Goal: Information Seeking & Learning: Learn about a topic

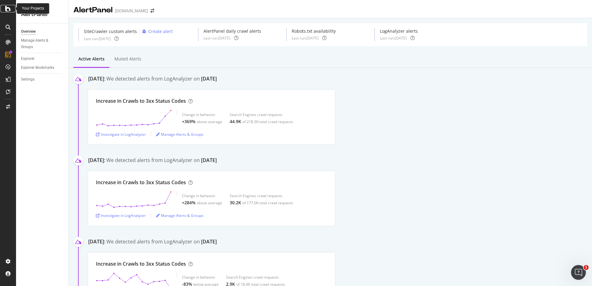
click at [8, 7] on icon at bounding box center [8, 8] width 6 height 7
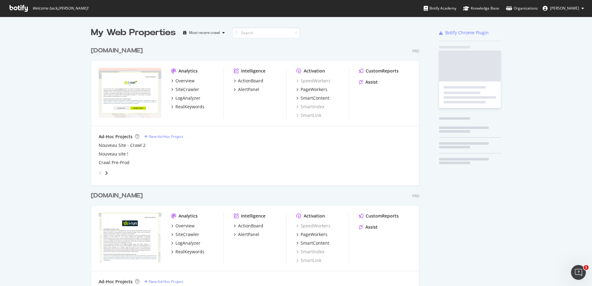
scroll to position [281, 582]
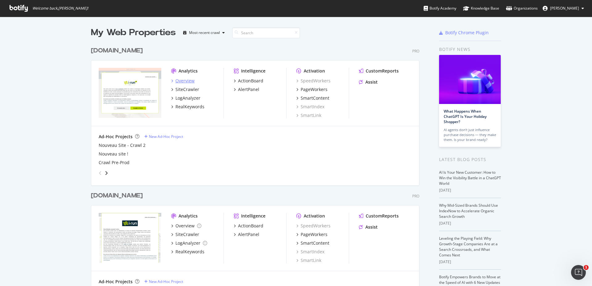
click at [185, 80] on div "Overview" at bounding box center [184, 81] width 19 height 6
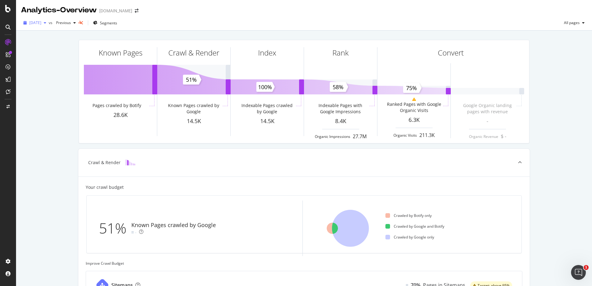
click at [41, 24] on span "2025 Aug. 17th" at bounding box center [35, 22] width 12 height 5
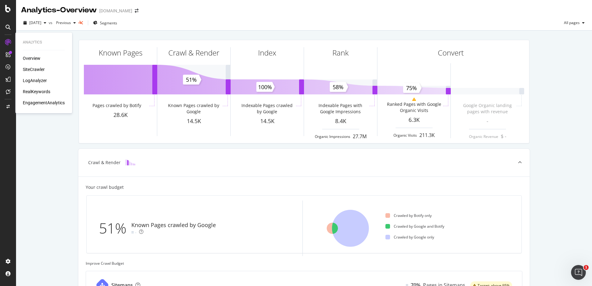
click at [34, 58] on div "Overview" at bounding box center [32, 58] width 18 height 6
click at [36, 74] on div "Overview SiteCrawler LogAnalyzer RealKeywords EngagementAnalytics" at bounding box center [44, 80] width 42 height 51
click at [34, 69] on div "SiteCrawler" at bounding box center [34, 69] width 22 height 6
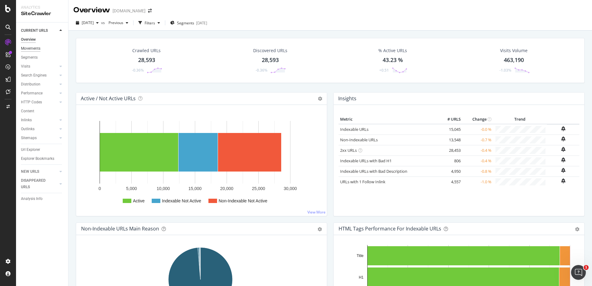
click at [29, 48] on div "Movements" at bounding box center [30, 48] width 19 height 6
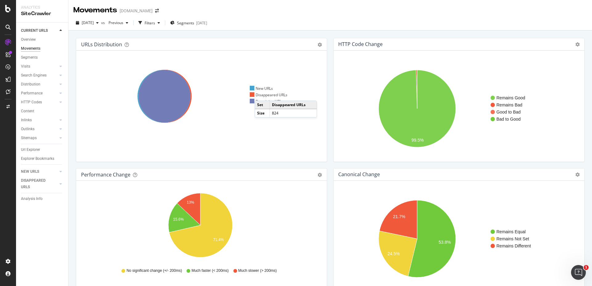
click at [261, 94] on div "Disappeared URLs" at bounding box center [269, 94] width 38 height 5
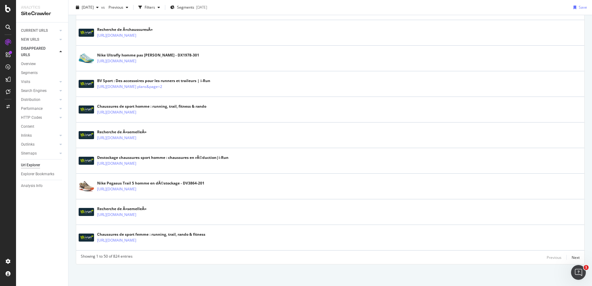
scroll to position [1206, 0]
click at [572, 255] on div "Next" at bounding box center [575, 257] width 8 height 5
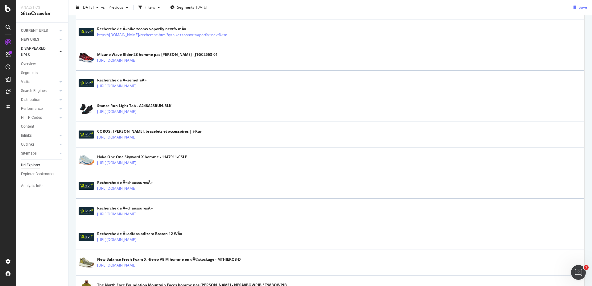
scroll to position [0, 0]
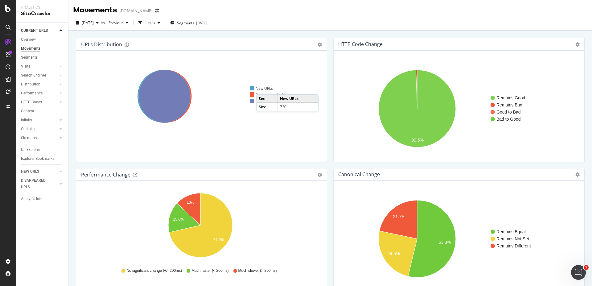
click at [262, 88] on div "New URLs" at bounding box center [261, 88] width 23 height 5
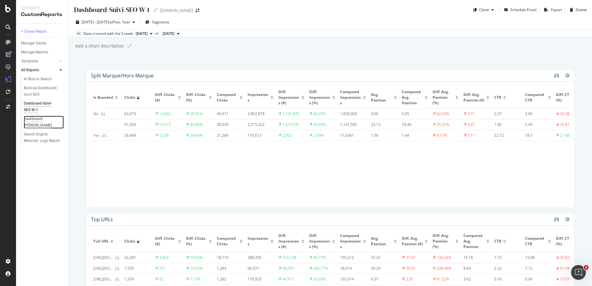
click at [41, 120] on div "Dashboard-[PERSON_NAME]" at bounding box center [41, 122] width 35 height 13
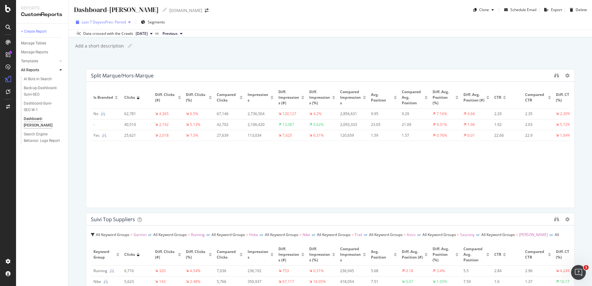
click at [125, 22] on span "vs Prev. Period" at bounding box center [113, 21] width 24 height 5
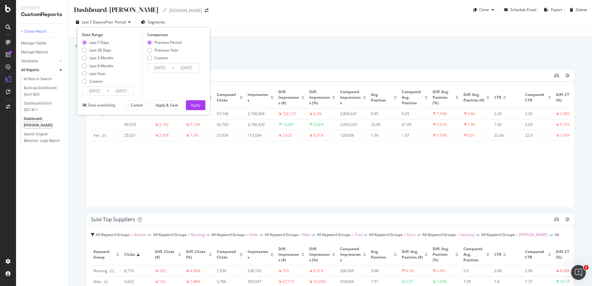
click at [100, 90] on input "2025/08/10" at bounding box center [94, 91] width 25 height 9
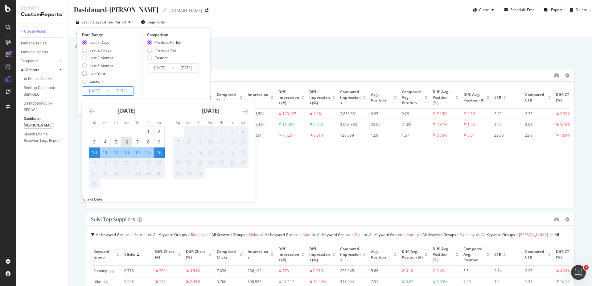
click at [124, 142] on div "6" at bounding box center [126, 142] width 10 height 6
type input "2025/08/06"
type input "2025/07/26"
type input "2025/08/05"
click at [114, 151] on div "12" at bounding box center [116, 152] width 10 height 6
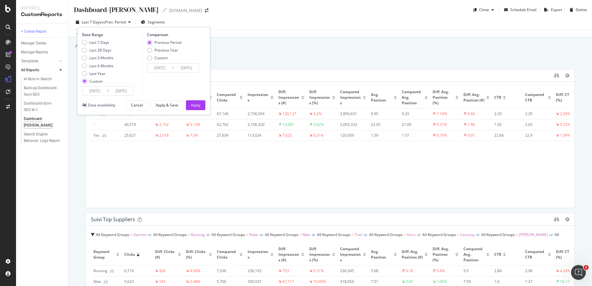
type input "2025/08/12"
click at [162, 50] on div "Previous Year" at bounding box center [166, 49] width 24 height 5
type input "2024/08/07"
type input "2024/08/13"
click at [199, 104] on div "Apply" at bounding box center [196, 104] width 10 height 5
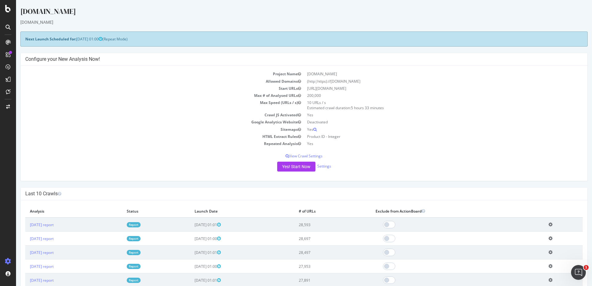
click at [141, 224] on link "Report" at bounding box center [134, 224] width 14 height 5
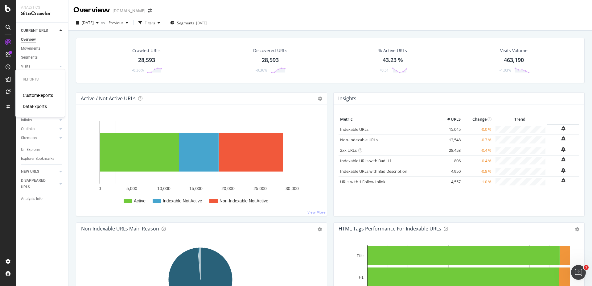
click at [34, 95] on div "CustomReports" at bounding box center [38, 95] width 30 height 6
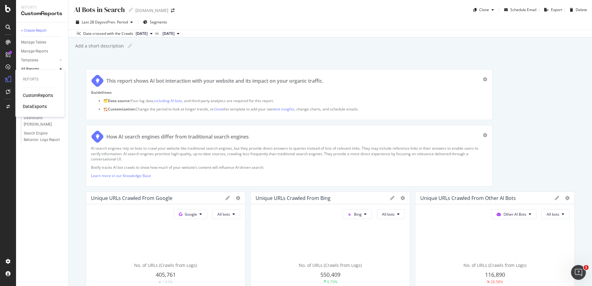
click at [40, 95] on div "CustomReports" at bounding box center [38, 95] width 30 height 6
click at [43, 102] on div "Dashboard-Suivi-SEO W-1" at bounding box center [41, 105] width 35 height 13
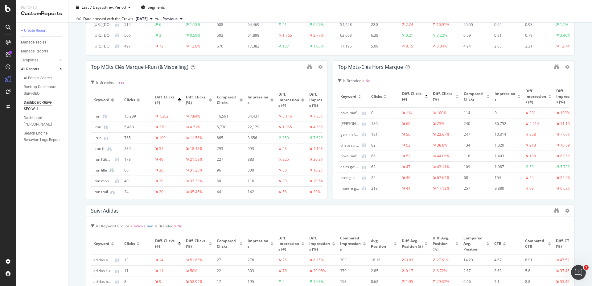
scroll to position [370, 0]
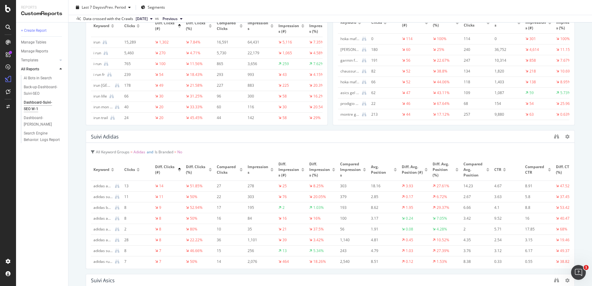
click at [110, 136] on div "Suivi Adidas" at bounding box center [105, 136] width 28 height 6
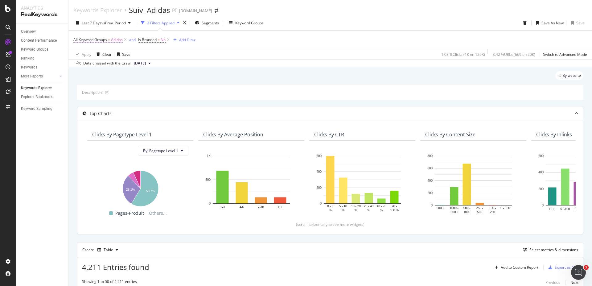
click at [116, 39] on span "Adidas" at bounding box center [117, 39] width 12 height 9
click at [222, 53] on div "Apply Clear Save 1.08 % Clicks ( 1K on 129K ) 3.42 % URLs ( 669 on 20K ) Switch…" at bounding box center [329, 54] width 523 height 10
click at [102, 39] on span "All Keyword Groups" at bounding box center [90, 39] width 34 height 5
click at [77, 39] on icon at bounding box center [77, 39] width 2 height 4
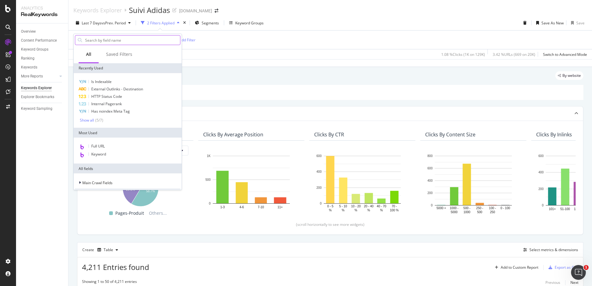
click at [89, 41] on input "text" at bounding box center [132, 39] width 96 height 9
type input "key"
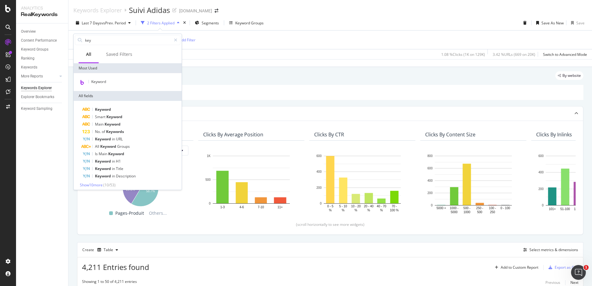
click at [329, 47] on div "All Keyword Groups = Adidas and Is Branded = No Add Filter" at bounding box center [329, 40] width 513 height 18
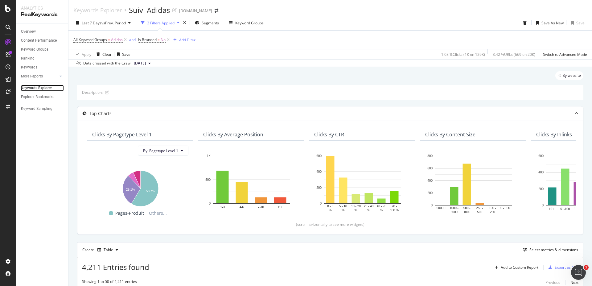
click at [39, 88] on div "Keywords Explorer" at bounding box center [36, 88] width 31 height 6
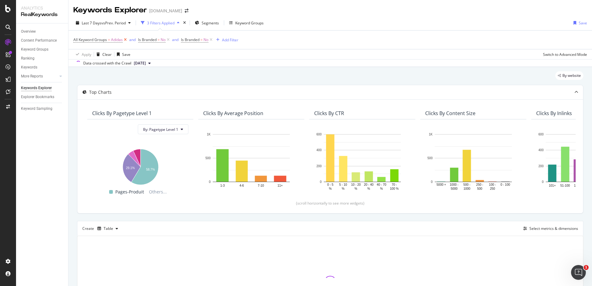
click at [125, 39] on icon at bounding box center [125, 40] width 5 height 6
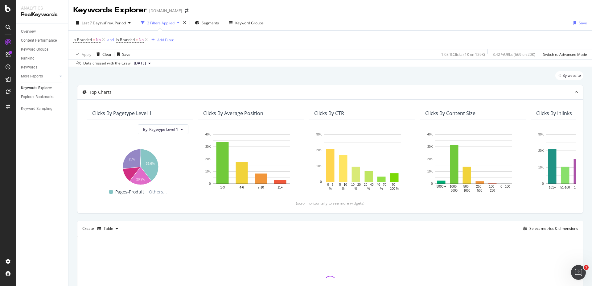
click at [164, 40] on div "Add Filter" at bounding box center [165, 39] width 16 height 5
click at [321, 37] on div "Is Branded = No and Is Branded = No Add Filter" at bounding box center [329, 40] width 513 height 18
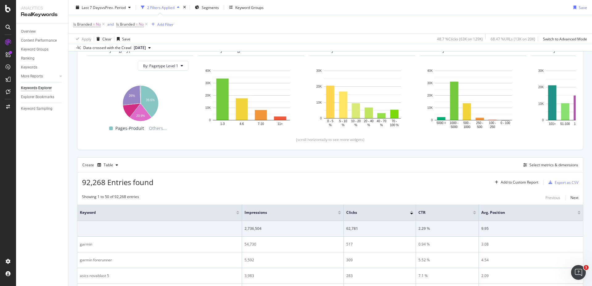
scroll to position [37, 0]
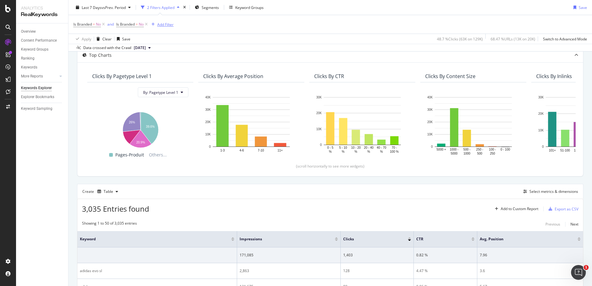
click at [168, 25] on div "Add Filter" at bounding box center [165, 24] width 16 height 5
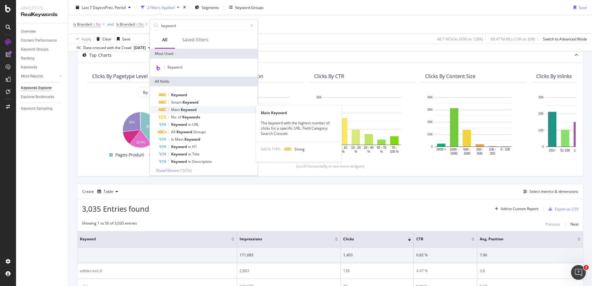
scroll to position [3, 0]
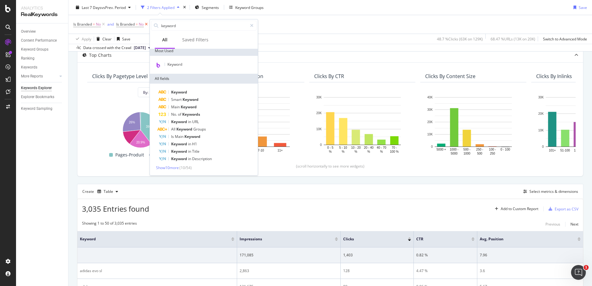
drag, startPoint x: 189, startPoint y: 29, endPoint x: 146, endPoint y: 24, distance: 43.4
click at [146, 24] on body "Analytics RealKeywords Overview Content Performance Keyword Groups Ranking Keyw…" at bounding box center [296, 143] width 592 height 286
type input "k"
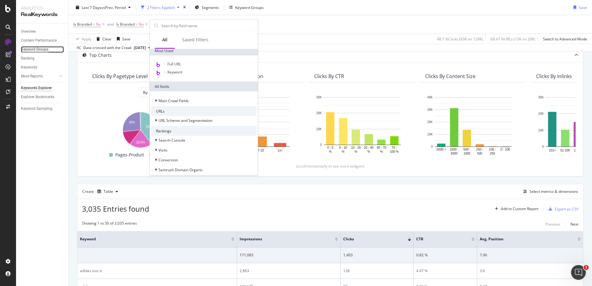
click at [41, 51] on div "Keyword Groups" at bounding box center [34, 49] width 27 height 6
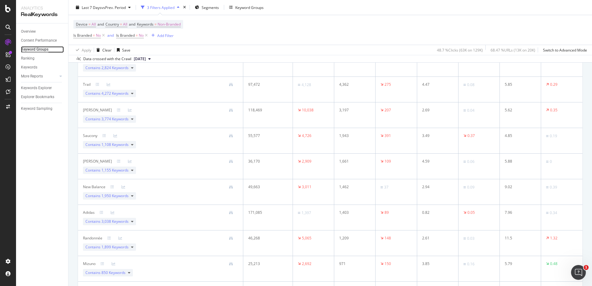
scroll to position [222, 0]
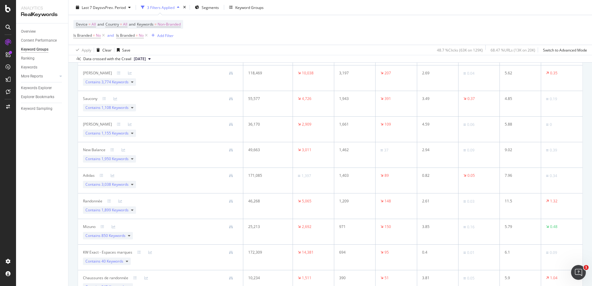
click at [100, 202] on div "Randonnée" at bounding box center [92, 201] width 19 height 6
click at [102, 209] on span "1,899 Keywords" at bounding box center [114, 209] width 27 height 5
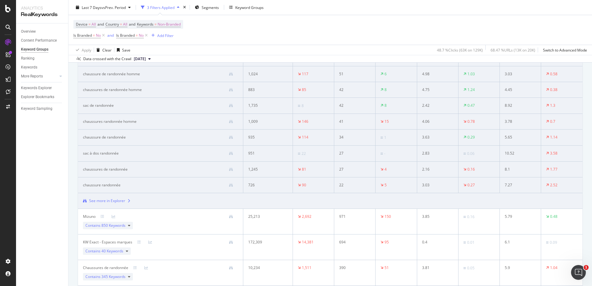
scroll to position [407, 0]
click at [125, 200] on div "See more in Explorer" at bounding box center [160, 201] width 155 height 6
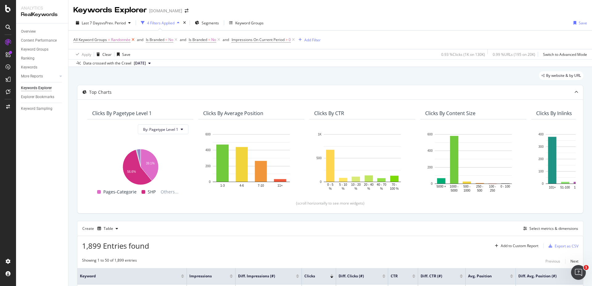
click at [133, 40] on icon at bounding box center [132, 40] width 5 height 6
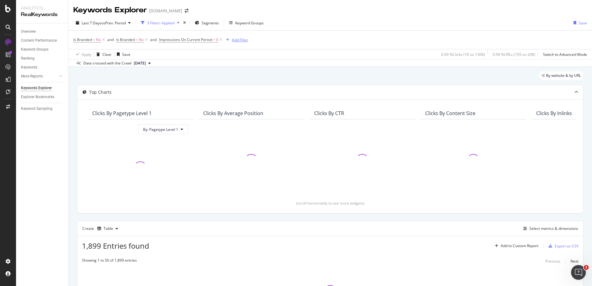
click at [238, 40] on div "Add Filter" at bounding box center [240, 39] width 16 height 5
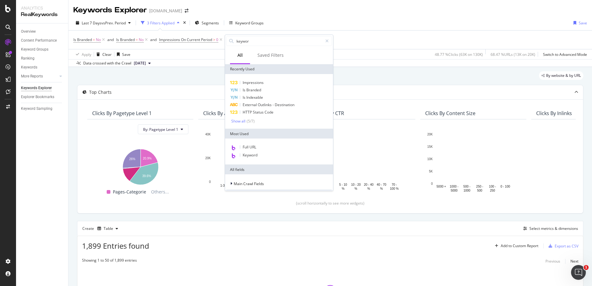
type input "keyword"
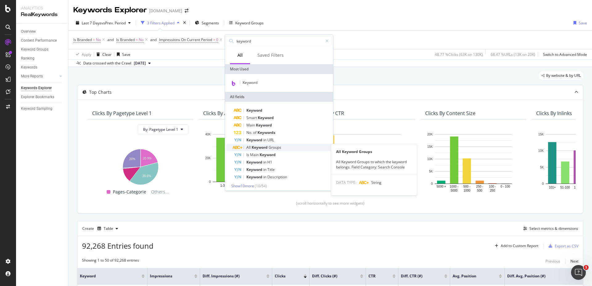
click at [258, 148] on span "Keyword" at bounding box center [259, 147] width 17 height 5
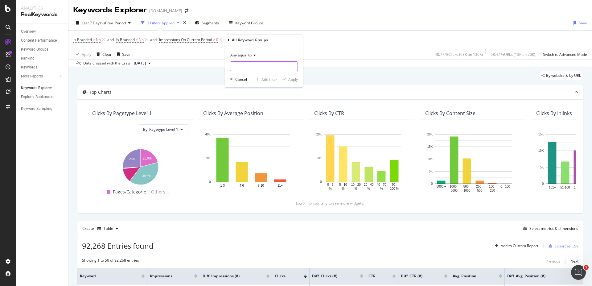
click at [241, 65] on input "text" at bounding box center [263, 66] width 67 height 10
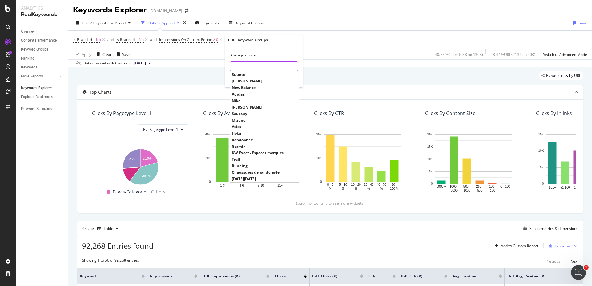
click at [245, 68] on input "text" at bounding box center [263, 66] width 67 height 10
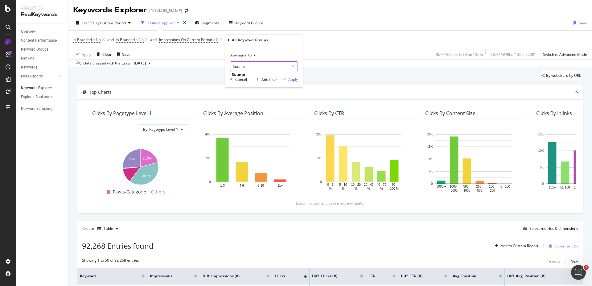
click at [249, 67] on input "Suunto" at bounding box center [259, 66] width 58 height 10
type input "S"
click at [261, 66] on input "text" at bounding box center [263, 66] width 67 height 10
click at [261, 66] on input "scarpa" at bounding box center [259, 66] width 58 height 10
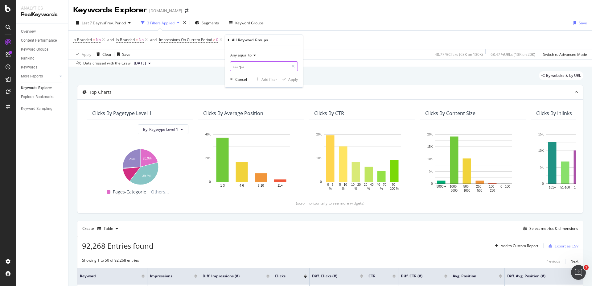
click at [261, 66] on input "scarpa" at bounding box center [259, 66] width 58 height 10
click at [257, 66] on input "scarpa" at bounding box center [259, 66] width 58 height 10
type input "scarpa"
click at [229, 40] on icon at bounding box center [228, 40] width 2 height 4
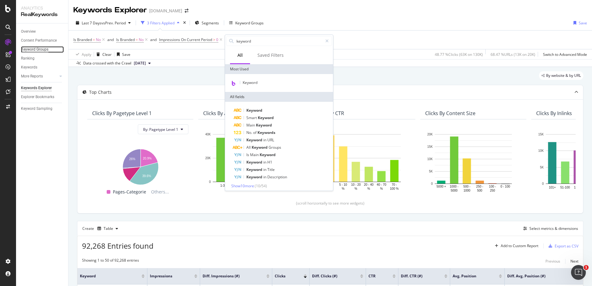
click at [39, 48] on div "Keyword Groups" at bounding box center [34, 49] width 27 height 6
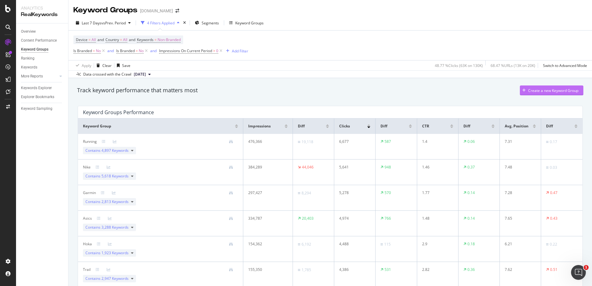
click at [541, 92] on div "Create a new Keyword Group" at bounding box center [553, 90] width 50 height 5
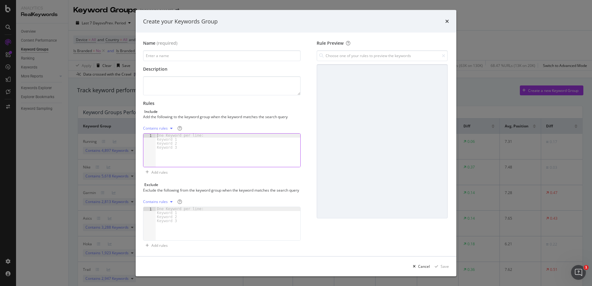
click at [201, 148] on div "One Keyword per line: Keyword 1 Keyword 2 Keyword 3" at bounding box center [181, 141] width 51 height 16
click at [527, 37] on div "Create your Keywords Group Name (required) Description Rules Include Add the fo…" at bounding box center [296, 143] width 592 height 286
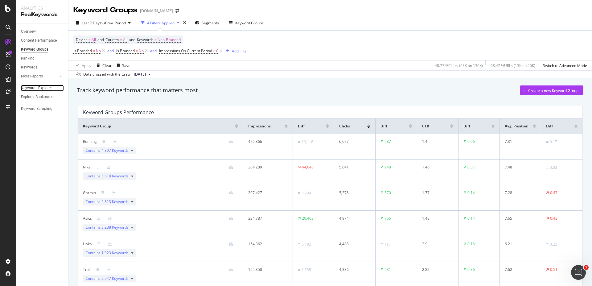
click at [36, 88] on div "Keywords Explorer" at bounding box center [36, 88] width 31 height 6
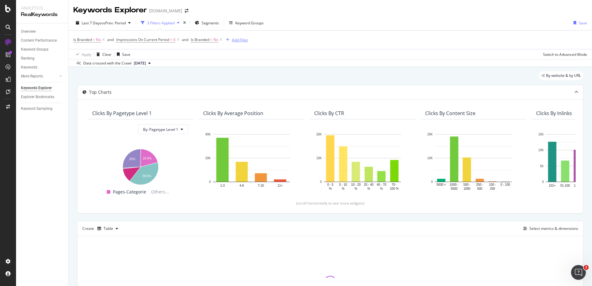
click at [236, 40] on div "Add Filter" at bounding box center [240, 39] width 16 height 5
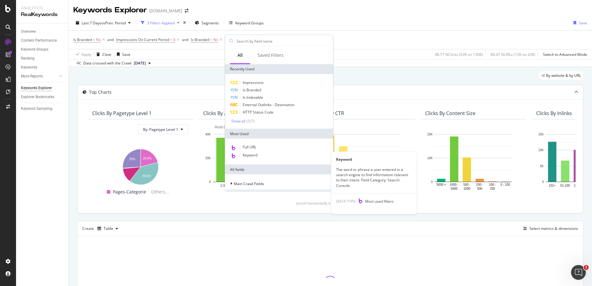
click at [255, 153] on span "Keyword" at bounding box center [249, 154] width 15 height 5
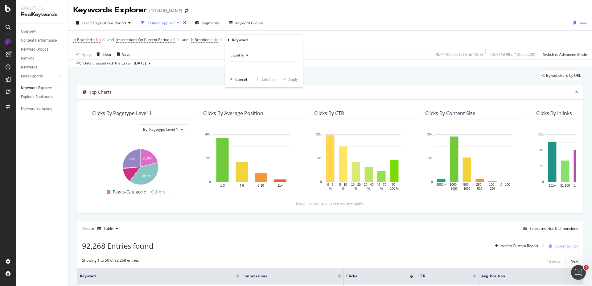
click at [246, 55] on icon at bounding box center [246, 55] width 4 height 4
click at [249, 116] on div "Contains" at bounding box center [264, 116] width 66 height 8
click at [239, 70] on input "text" at bounding box center [263, 66] width 67 height 10
type input "shokz"
click at [292, 76] on div "Contains shokz Cancel Add filter Apply" at bounding box center [264, 66] width 78 height 42
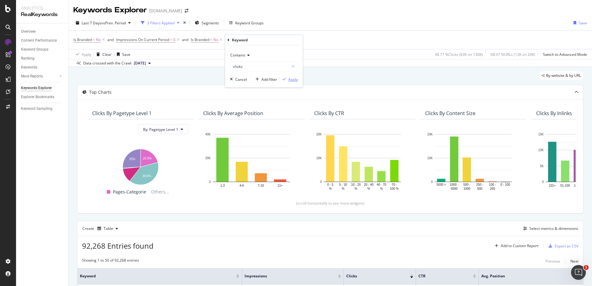
click at [293, 81] on div "Apply" at bounding box center [293, 79] width 10 height 5
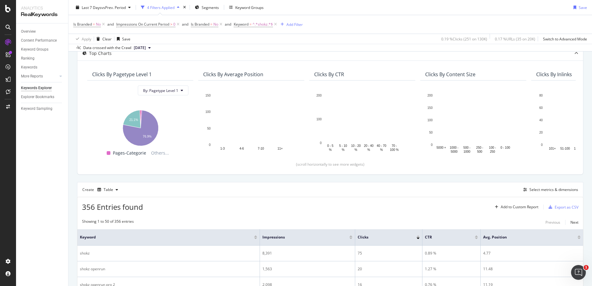
scroll to position [27, 0]
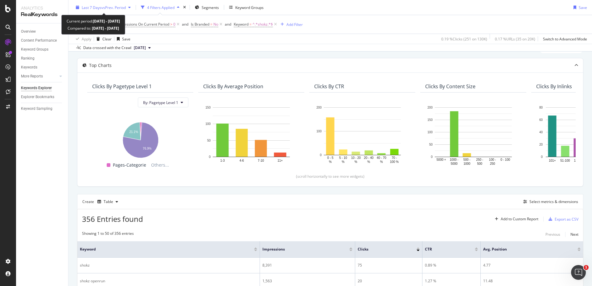
click at [128, 8] on div "button" at bounding box center [129, 8] width 7 height 4
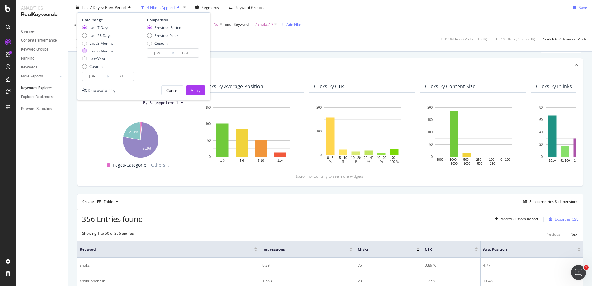
click at [105, 50] on div "Last 6 Months" at bounding box center [101, 50] width 24 height 5
type input "2025/02/17"
type input "2024/08/19"
type input "2025/02/16"
click at [195, 88] on div "Apply" at bounding box center [196, 90] width 10 height 5
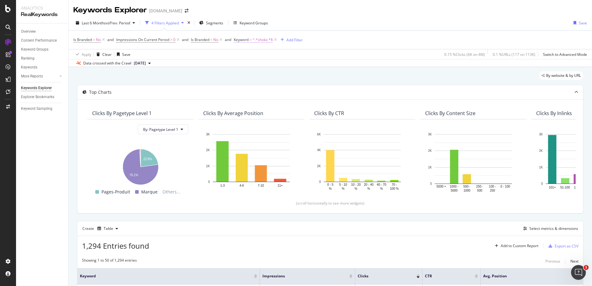
click at [251, 39] on span "=" at bounding box center [250, 39] width 2 height 5
type input "garmin"
click at [301, 77] on div "Apply" at bounding box center [303, 78] width 10 height 5
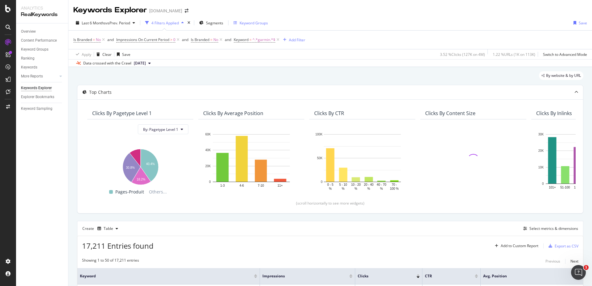
click at [247, 22] on div "Keyword Groups" at bounding box center [253, 22] width 28 height 5
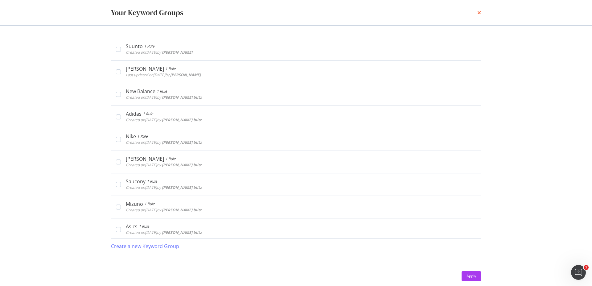
click at [477, 12] on icon "times" at bounding box center [479, 12] width 4 height 5
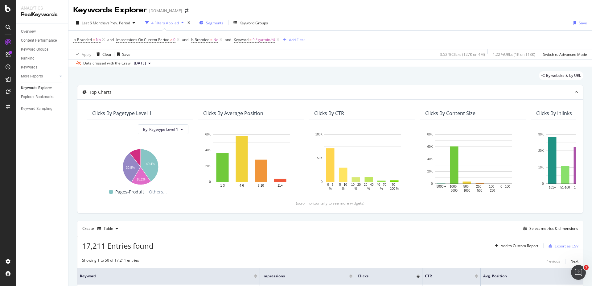
click at [216, 22] on span "Segments" at bounding box center [214, 22] width 17 height 5
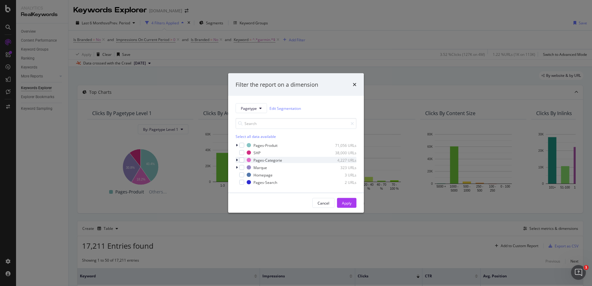
click at [237, 160] on icon "modal" at bounding box center [237, 160] width 2 height 4
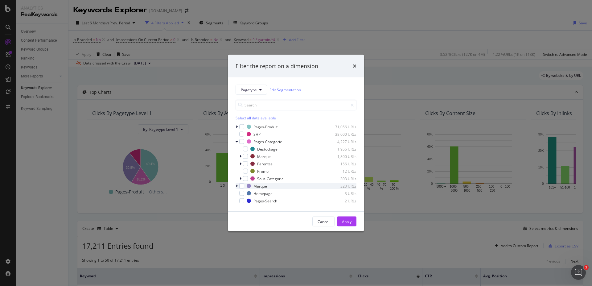
click at [237, 186] on icon "modal" at bounding box center [237, 186] width 2 height 4
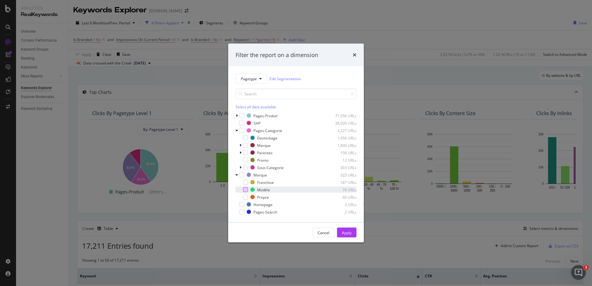
click at [245, 189] on div "modal" at bounding box center [245, 189] width 5 height 5
click at [353, 233] on button "Apply" at bounding box center [346, 232] width 19 height 10
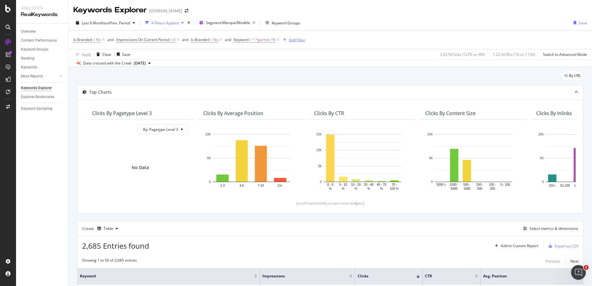
click at [295, 39] on div "Add Filter" at bounding box center [297, 39] width 16 height 5
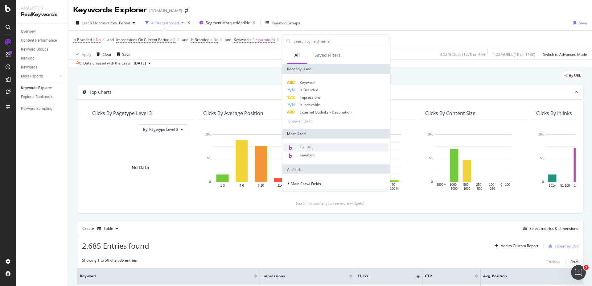
click at [312, 146] on span "Full URL" at bounding box center [306, 146] width 14 height 5
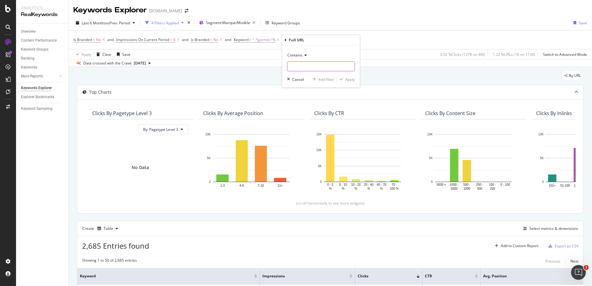
click at [300, 68] on input "text" at bounding box center [320, 66] width 67 height 10
type input "garmin"
click at [352, 80] on div "Apply" at bounding box center [350, 79] width 10 height 5
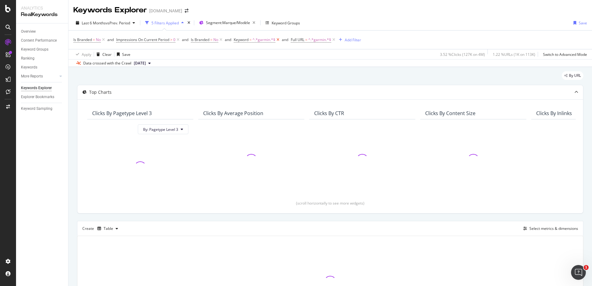
click at [279, 41] on icon at bounding box center [277, 40] width 5 height 6
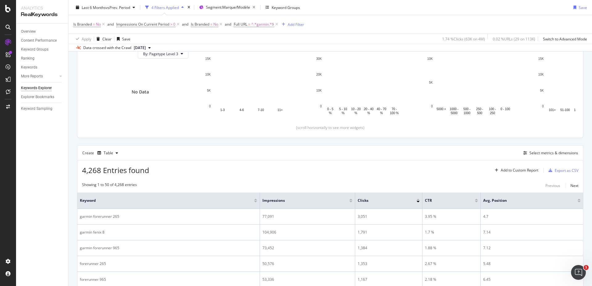
scroll to position [74, 0]
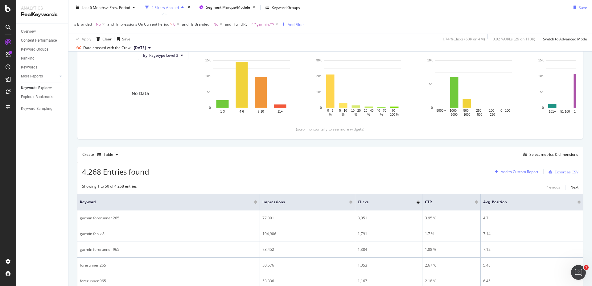
click at [516, 171] on div "Add to Custom Report" at bounding box center [519, 172] width 38 height 4
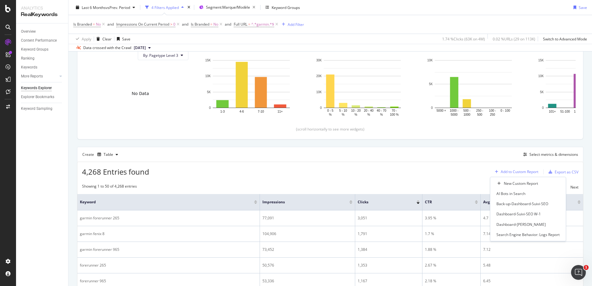
click at [516, 171] on div "Add to Custom Report" at bounding box center [519, 172] width 38 height 4
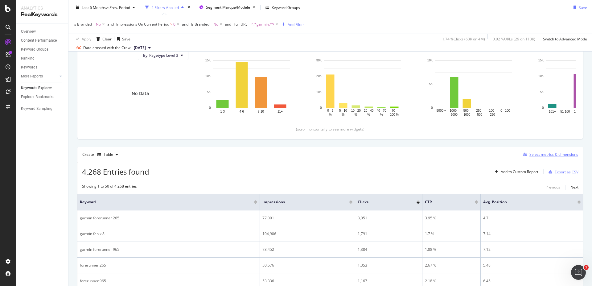
click at [532, 157] on div "Select metrics & dimensions" at bounding box center [553, 154] width 49 height 5
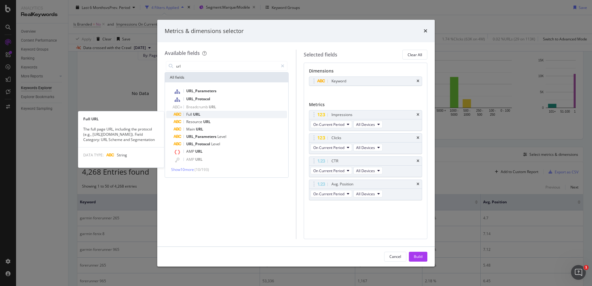
type input "url"
click at [202, 113] on div "Full URL" at bounding box center [229, 114] width 113 height 7
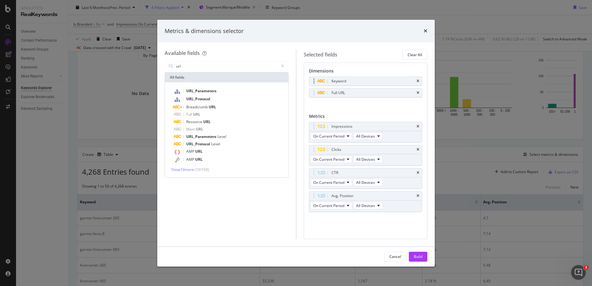
click at [419, 82] on div "Keyword" at bounding box center [365, 81] width 113 height 9
click at [417, 80] on icon "times" at bounding box center [417, 81] width 3 height 4
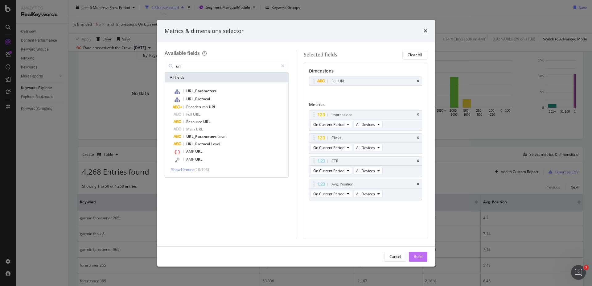
click at [420, 254] on div "Build" at bounding box center [418, 256] width 9 height 5
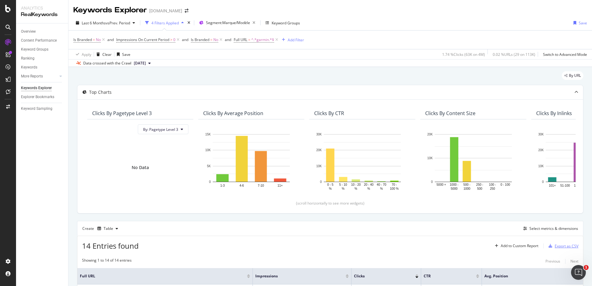
click at [556, 244] on div "Export as CSV" at bounding box center [566, 245] width 24 height 5
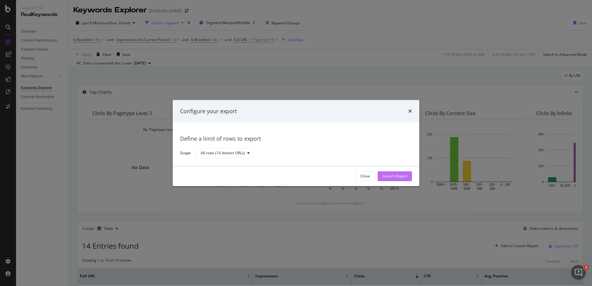
click at [393, 175] on div "Launch Export" at bounding box center [394, 175] width 24 height 5
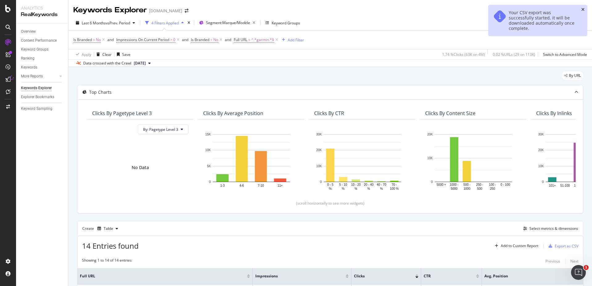
click at [582, 8] on icon "close toast" at bounding box center [582, 9] width 3 height 4
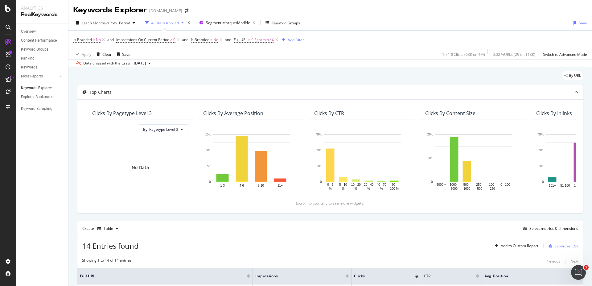
click at [555, 246] on div "Export as CSV" at bounding box center [566, 245] width 24 height 5
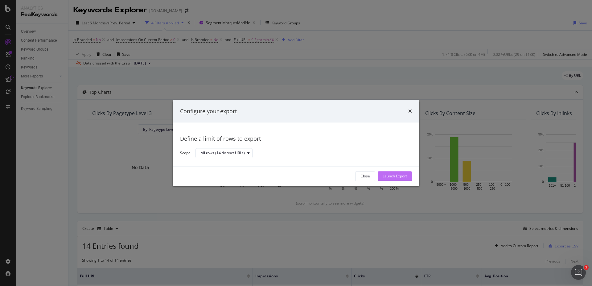
click at [393, 176] on div "Launch Export" at bounding box center [394, 175] width 24 height 5
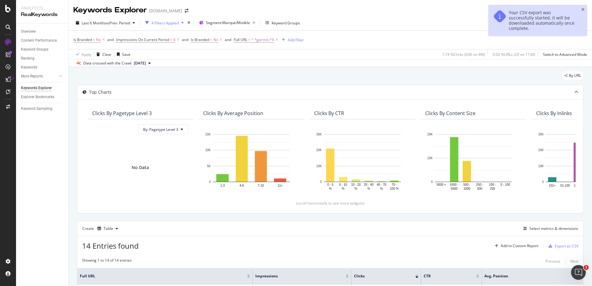
click at [518, 24] on div "Your CSV export was successfully started, it will be downloaded automatically o…" at bounding box center [541, 20] width 67 height 21
click at [520, 18] on div "Your CSV export was successfully started, it will be downloaded automatically o…" at bounding box center [541, 20] width 67 height 21
